Goal: Task Accomplishment & Management: Manage account settings

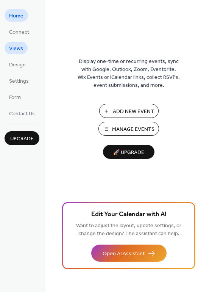
click at [16, 48] on span "Views" at bounding box center [16, 49] width 14 height 8
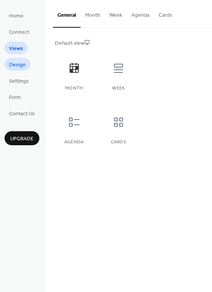
click at [14, 66] on span "Design" at bounding box center [17, 65] width 17 height 8
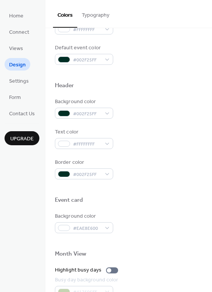
scroll to position [204, 0]
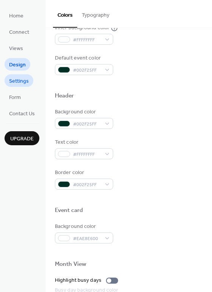
click at [16, 85] on span "Settings" at bounding box center [19, 81] width 20 height 8
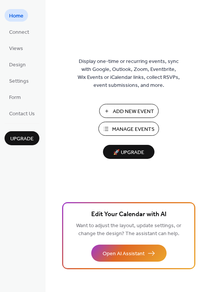
click at [140, 130] on span "Manage Events" at bounding box center [133, 129] width 42 height 8
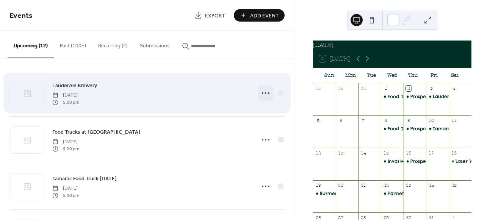
click at [261, 94] on icon at bounding box center [265, 93] width 12 height 12
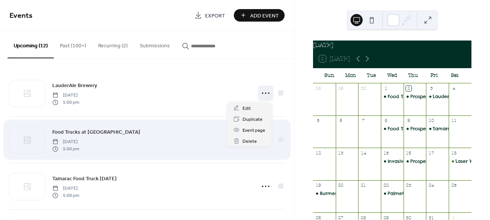
click at [174, 154] on div "Food Trucks at Volunteer Park Wednesday, October 8, 2025 5:00 pm" at bounding box center [146, 140] width 275 height 46
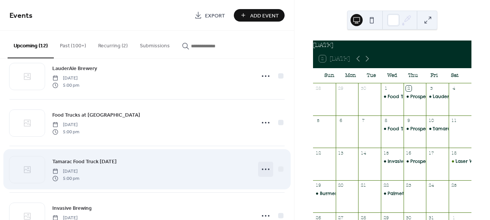
scroll to position [17, 0]
click at [263, 171] on icon at bounding box center [265, 169] width 12 height 12
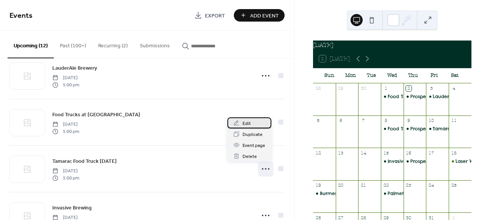
click at [257, 123] on div "Edit" at bounding box center [249, 122] width 44 height 11
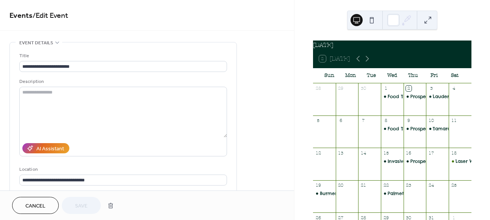
click at [55, 42] on div "•••" at bounding box center [123, 42] width 226 height 1
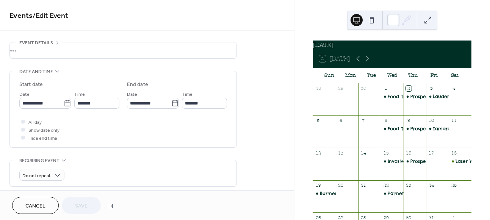
click at [55, 42] on div "•••" at bounding box center [123, 50] width 226 height 16
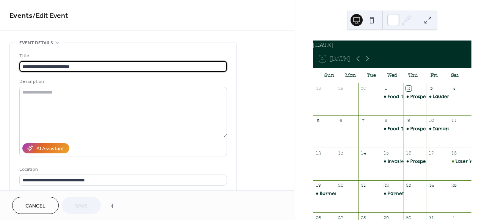
click at [63, 67] on input "**********" at bounding box center [123, 66] width 208 height 11
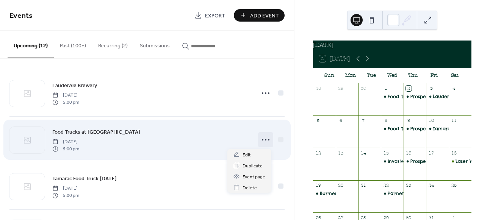
click at [265, 139] on circle at bounding box center [266, 140] width 2 height 2
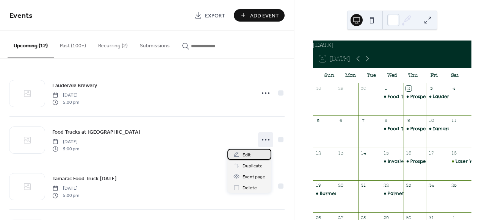
click at [248, 156] on span "Edit" at bounding box center [246, 155] width 8 height 8
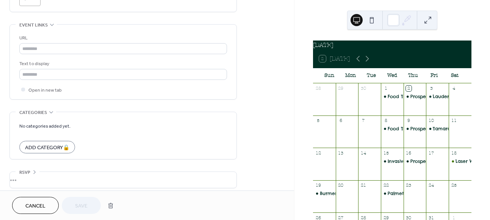
scroll to position [405, 0]
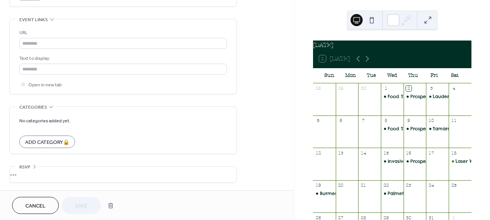
click at [24, 175] on div "•••" at bounding box center [123, 175] width 226 height 16
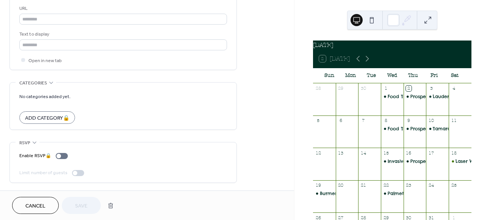
click at [33, 206] on span "Cancel" at bounding box center [35, 206] width 20 height 8
